Goal: Information Seeking & Learning: Compare options

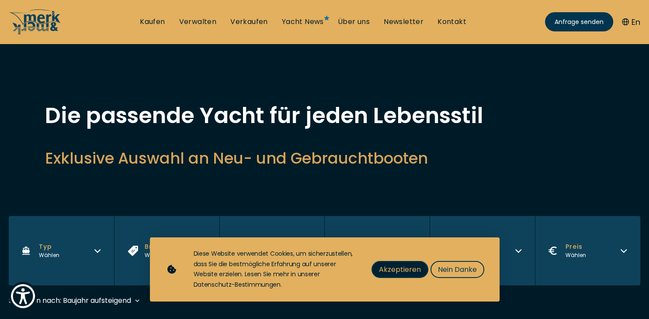
click at [386, 269] on span "Akzeptieren" at bounding box center [400, 269] width 42 height 11
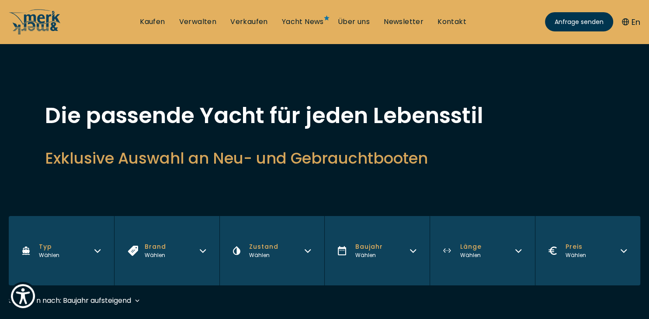
click at [519, 249] on icon "button" at bounding box center [518, 249] width 7 height 7
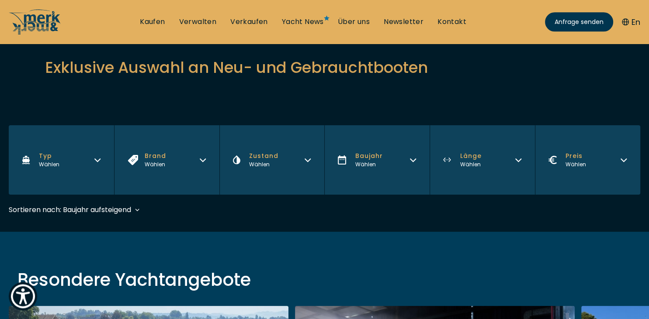
scroll to position [92, 0]
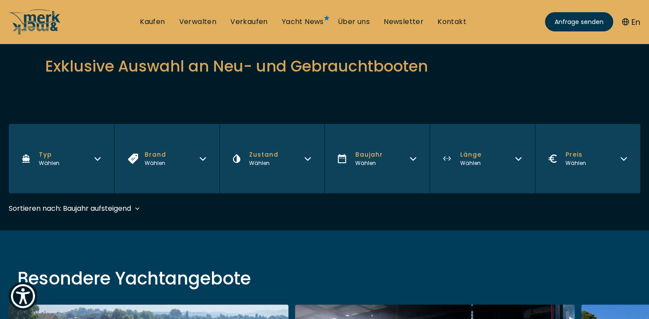
click at [517, 159] on icon "button" at bounding box center [518, 159] width 5 height 3
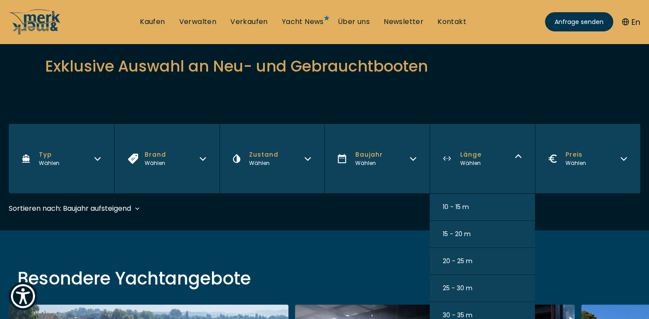
click at [468, 233] on span "15 - 20 m" at bounding box center [457, 234] width 28 height 9
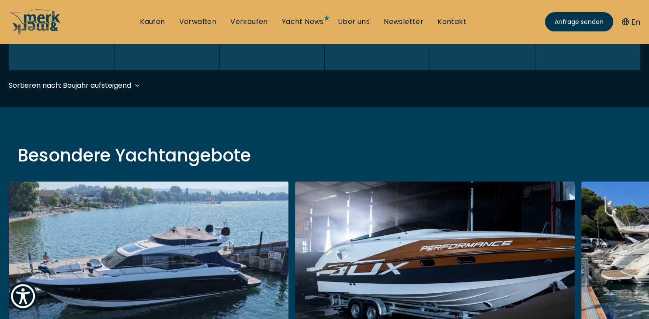
scroll to position [216, 0]
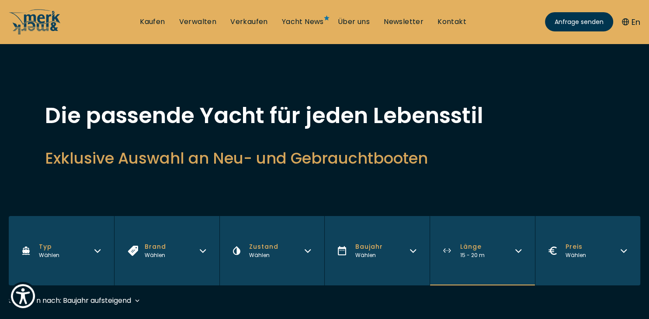
click at [102, 245] on button "Typ Wählen" at bounding box center [61, 250] width 105 height 69
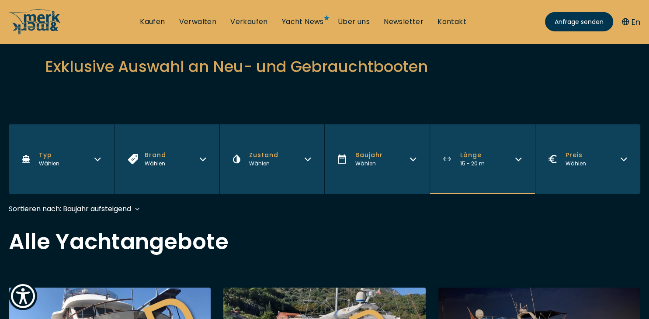
scroll to position [92, 0]
click at [93, 159] on button "Typ Wählen" at bounding box center [61, 158] width 105 height 69
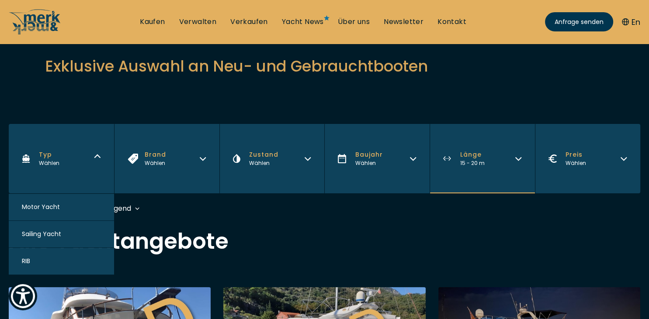
click at [41, 203] on span "Motor Yacht" at bounding box center [41, 207] width 38 height 9
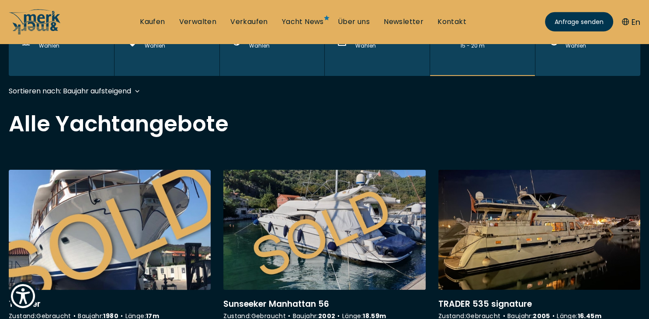
scroll to position [215, 0]
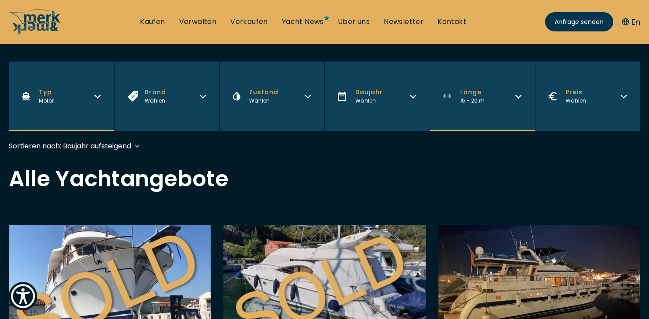
scroll to position [46, 0]
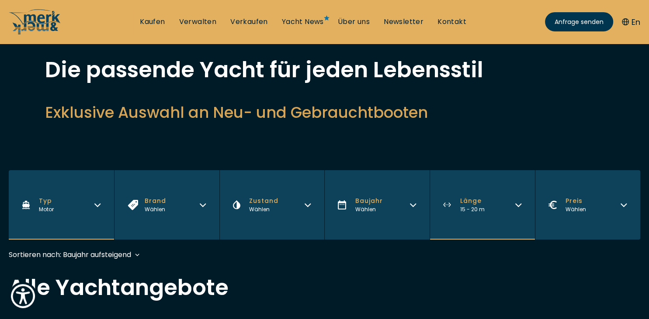
click at [412, 202] on icon "button" at bounding box center [412, 204] width 7 height 7
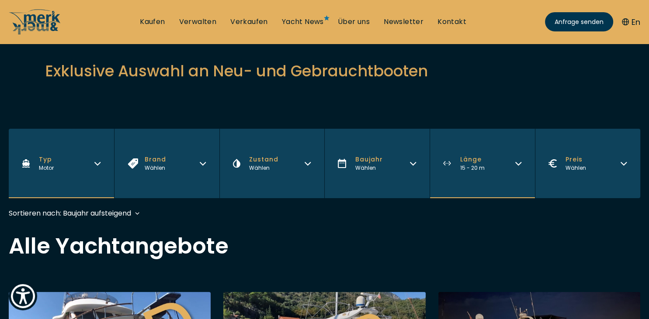
scroll to position [92, 0]
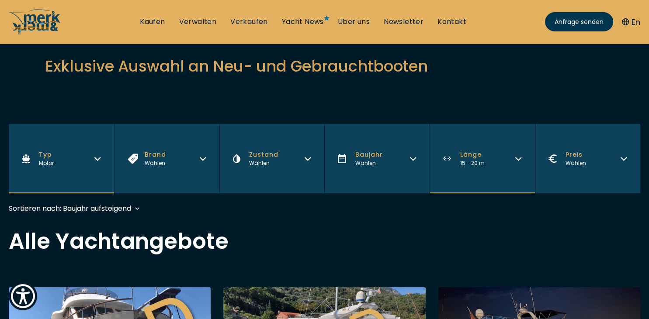
click at [410, 166] on button "Baujahr Wählen" at bounding box center [376, 158] width 105 height 69
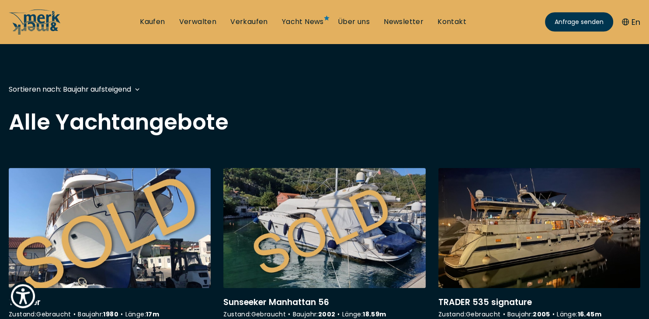
scroll to position [184, 0]
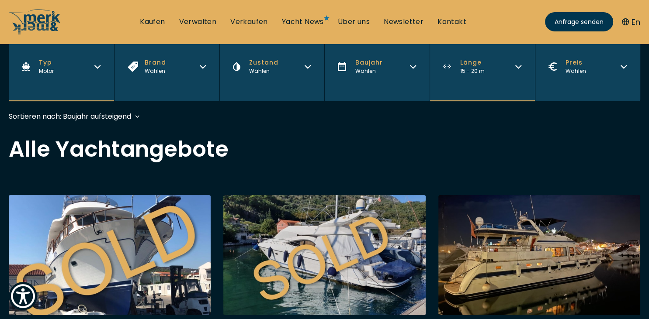
click at [412, 71] on button "Baujahr Wählen" at bounding box center [376, 66] width 105 height 69
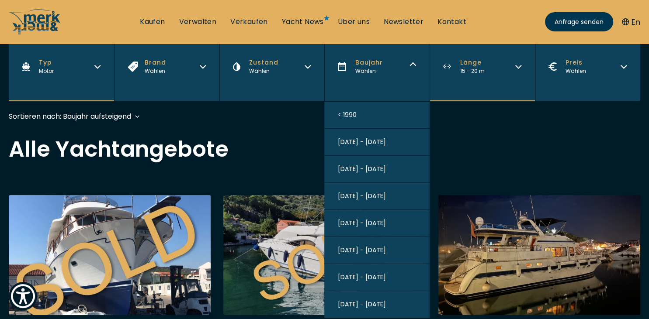
click at [352, 277] on span "[DATE] - [DATE]" at bounding box center [361, 277] width 48 height 9
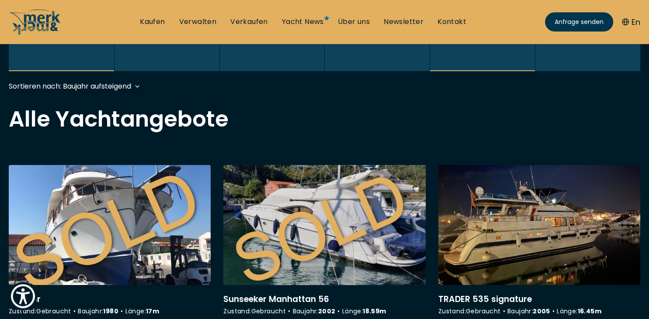
scroll to position [216, 0]
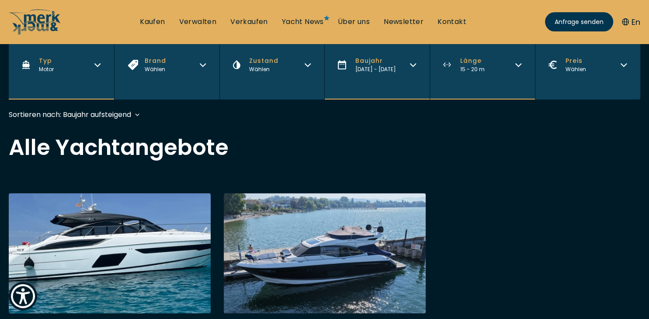
scroll to position [184, 0]
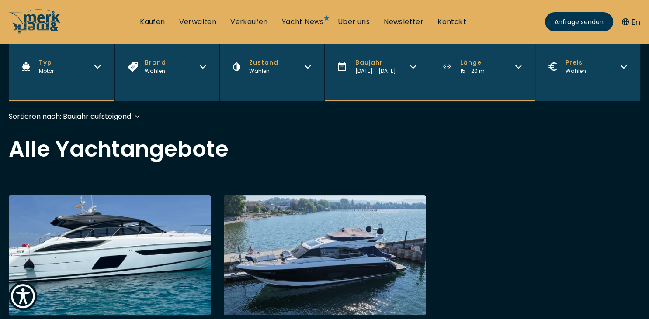
click at [83, 240] on link "More details about Princess V58" at bounding box center [110, 286] width 202 height 182
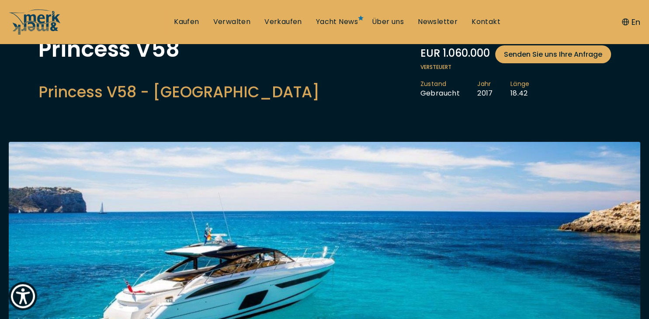
scroll to position [46, 0]
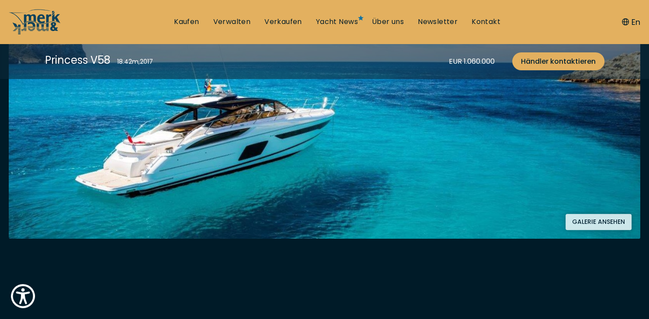
scroll to position [216, 0]
click at [266, 149] on img at bounding box center [324, 116] width 631 height 246
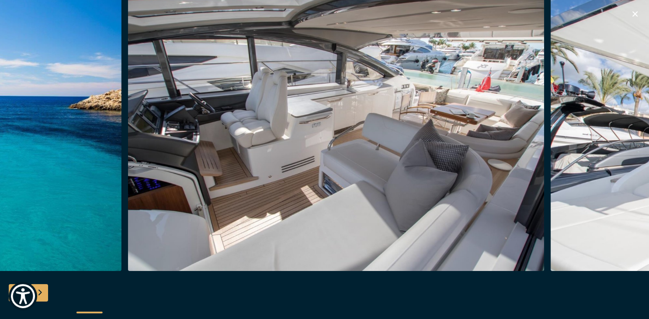
click at [128, 147] on img "button" at bounding box center [336, 132] width 416 height 280
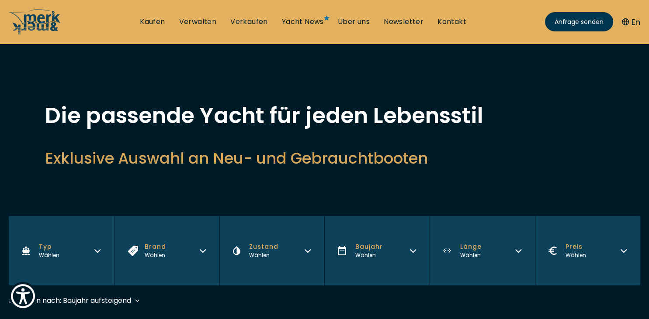
click at [97, 250] on icon "button" at bounding box center [97, 249] width 7 height 7
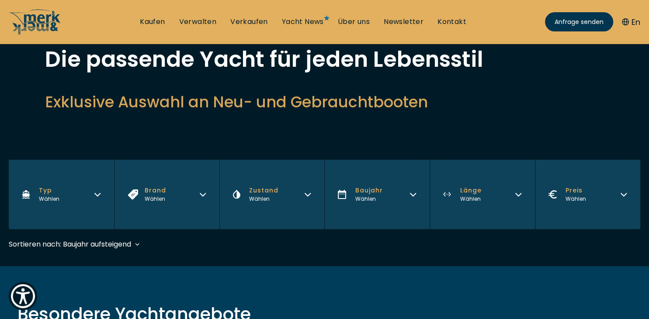
scroll to position [92, 0]
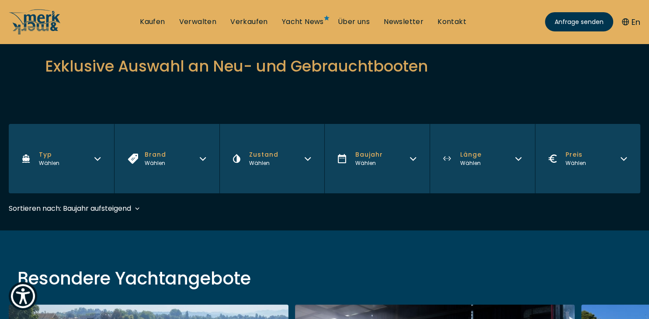
click at [97, 159] on icon "button" at bounding box center [97, 157] width 7 height 7
